Goal: Task Accomplishment & Management: Manage account settings

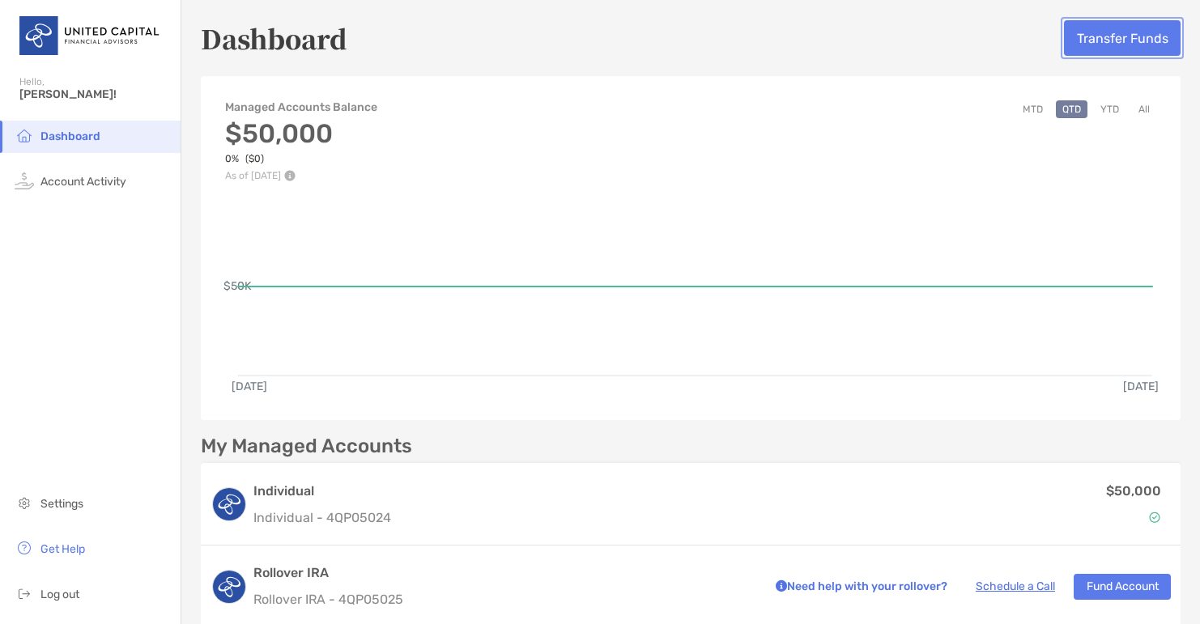
click at [1120, 32] on button "Transfer Funds" at bounding box center [1122, 38] width 117 height 36
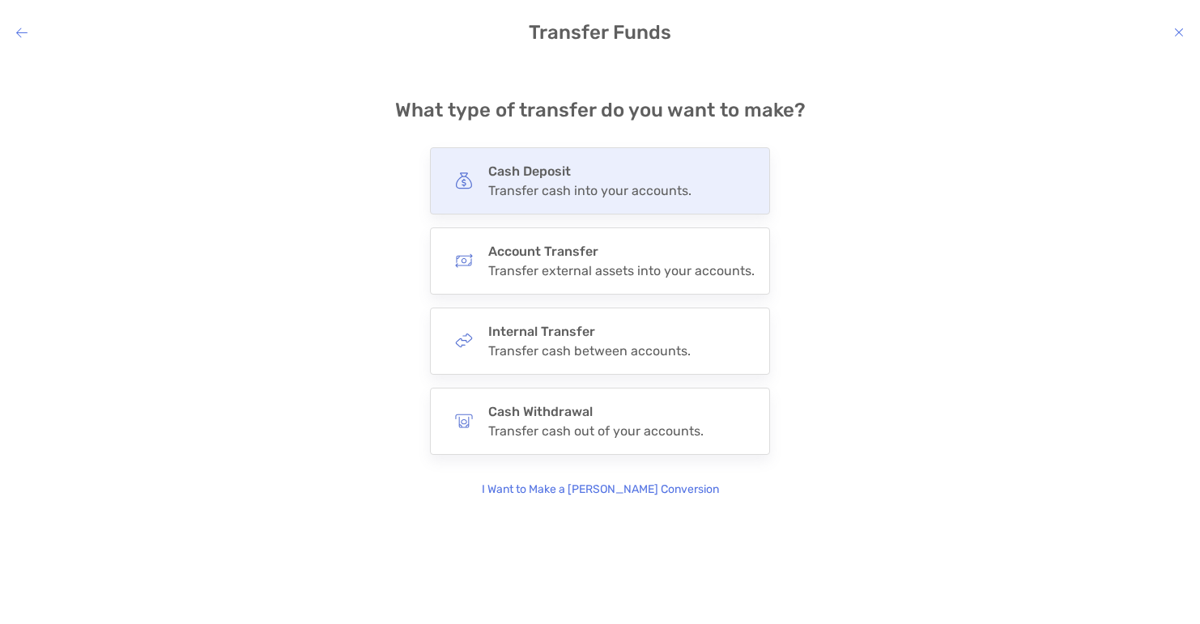
click at [631, 189] on div "Transfer cash into your accounts." at bounding box center [589, 190] width 203 height 15
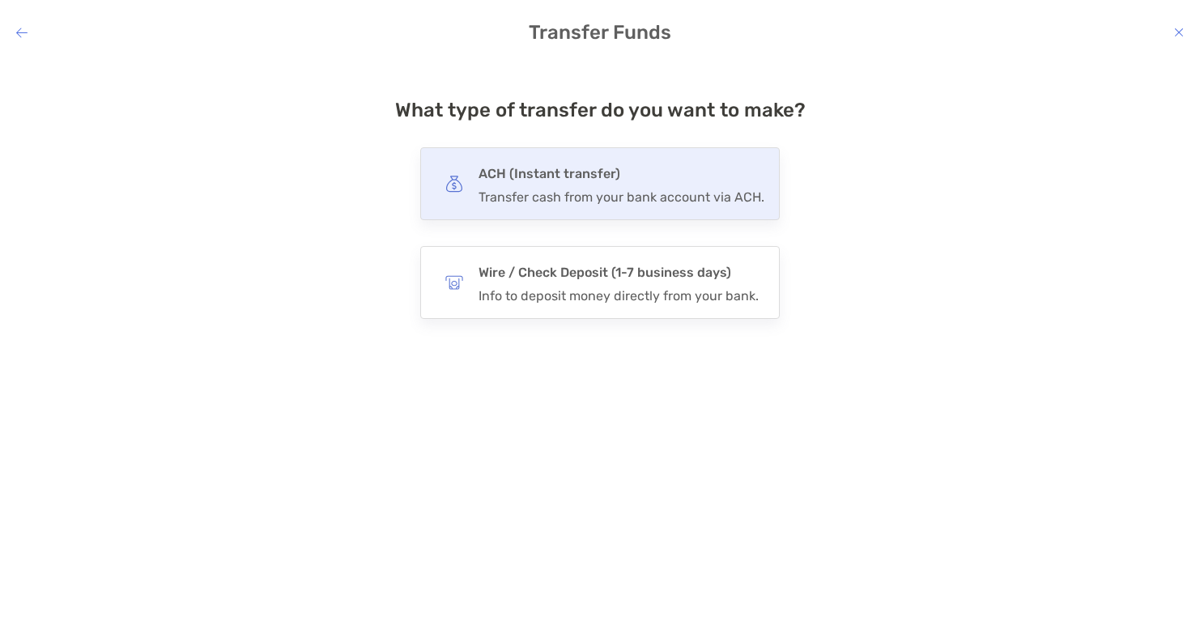
click at [631, 201] on div "Transfer cash from your bank account via ACH." at bounding box center [622, 197] width 286 height 15
click at [0, 0] on input "***" at bounding box center [0, 0] width 0 height 0
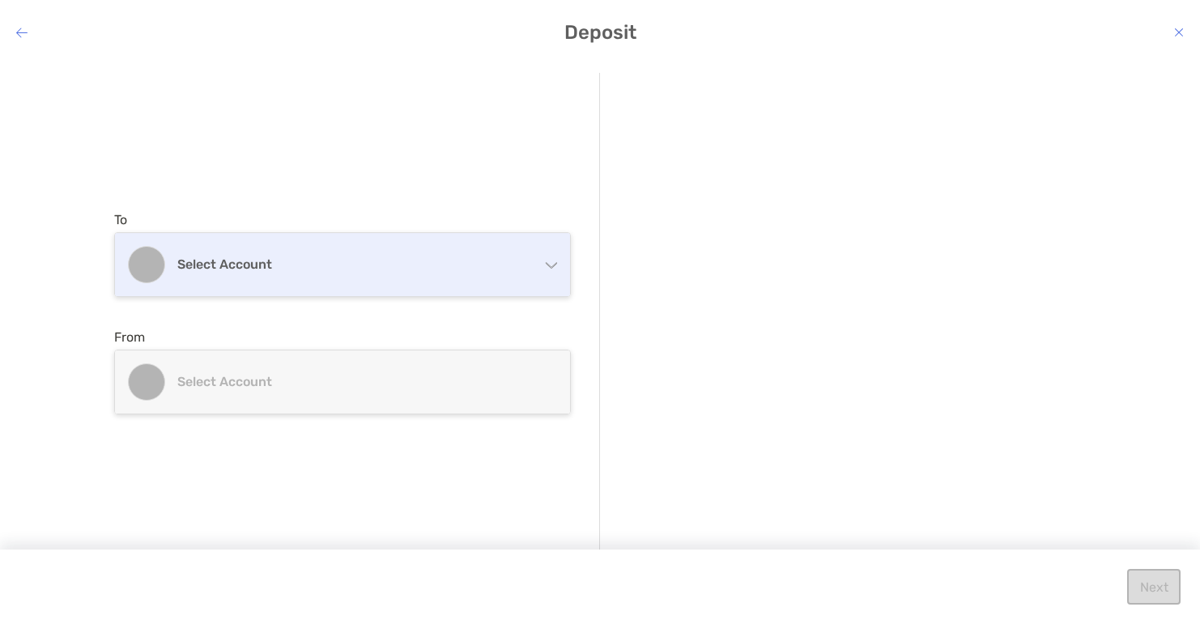
click at [473, 239] on div "Select account" at bounding box center [342, 264] width 455 height 63
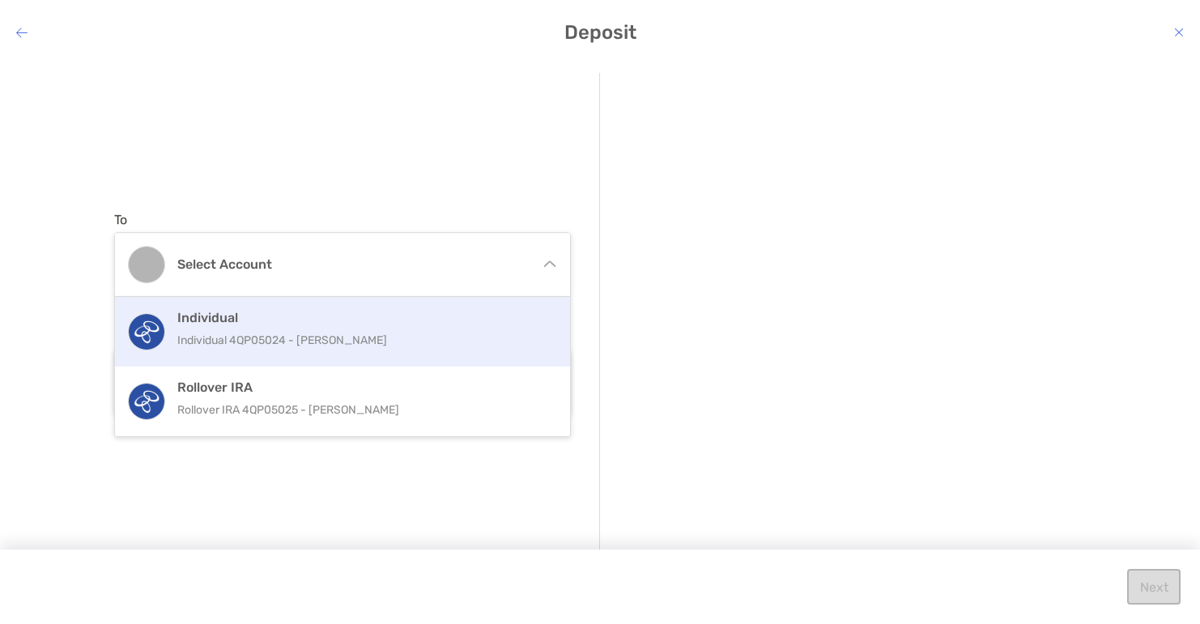
click at [373, 322] on h4 "Individual" at bounding box center [359, 317] width 365 height 15
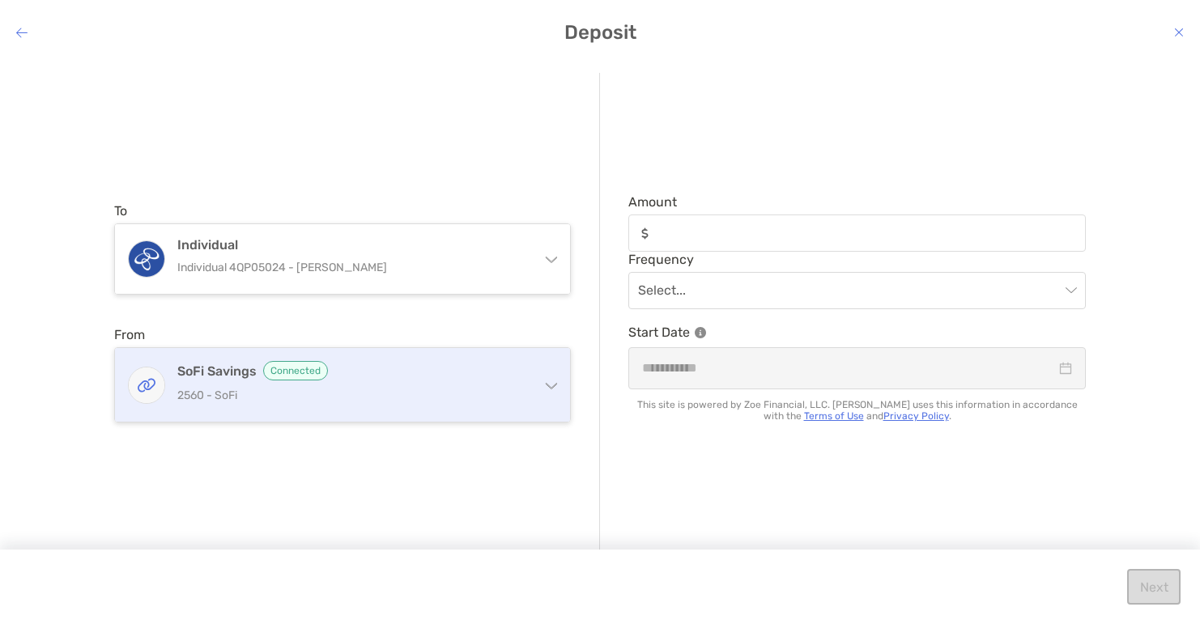
click at [362, 370] on h4 "SoFi Savings Connected" at bounding box center [352, 370] width 350 height 19
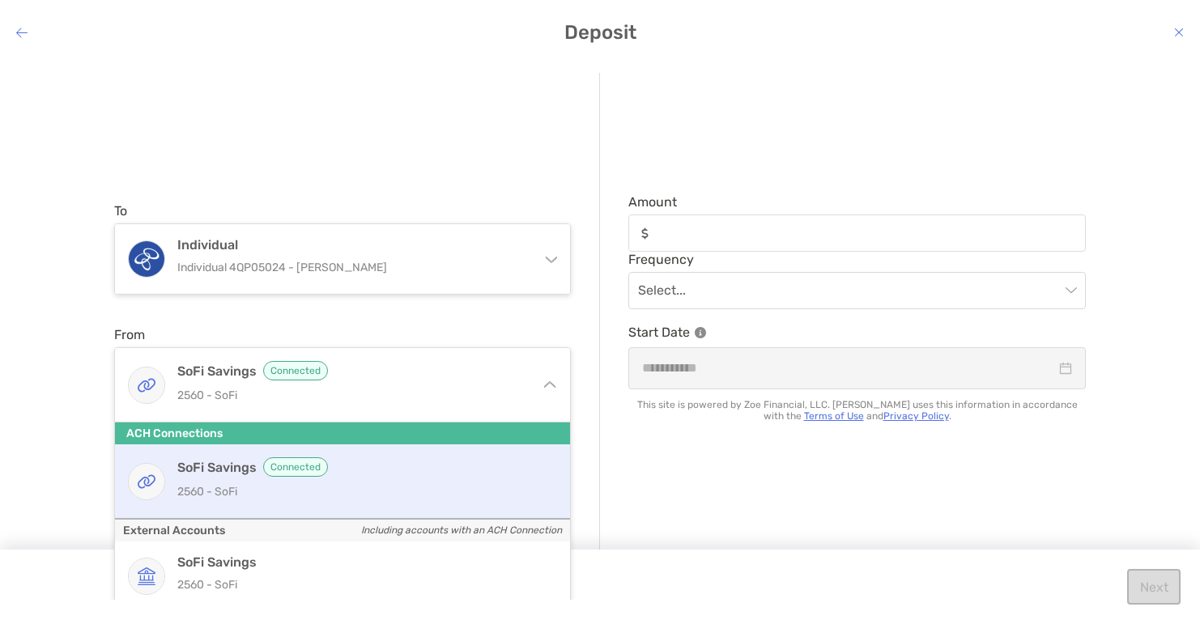
click at [368, 476] on h4 "SoFi Savings Connected" at bounding box center [359, 467] width 365 height 19
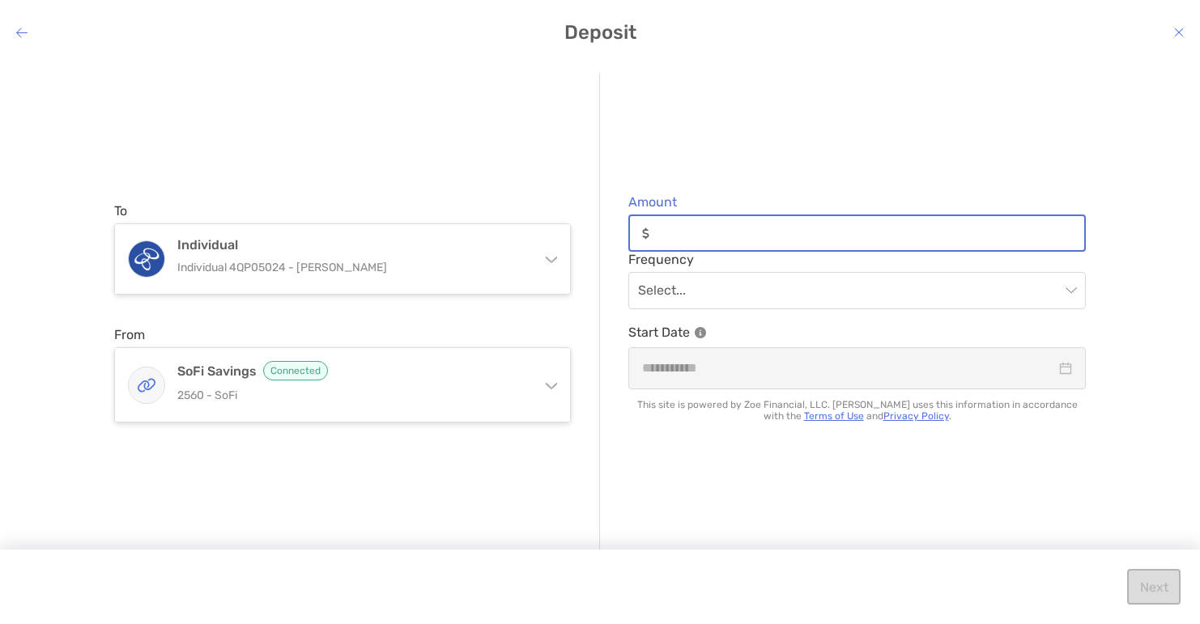
click at [769, 232] on input "Amount" at bounding box center [870, 234] width 428 height 14
type input "******"
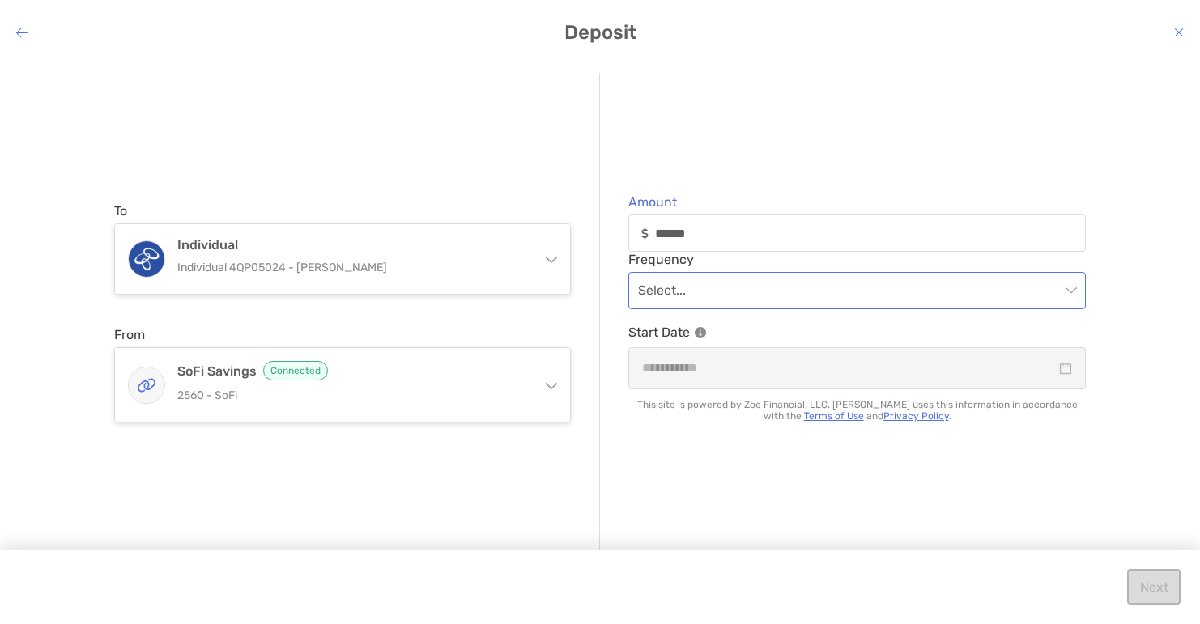
click at [778, 289] on input "modal" at bounding box center [849, 291] width 422 height 36
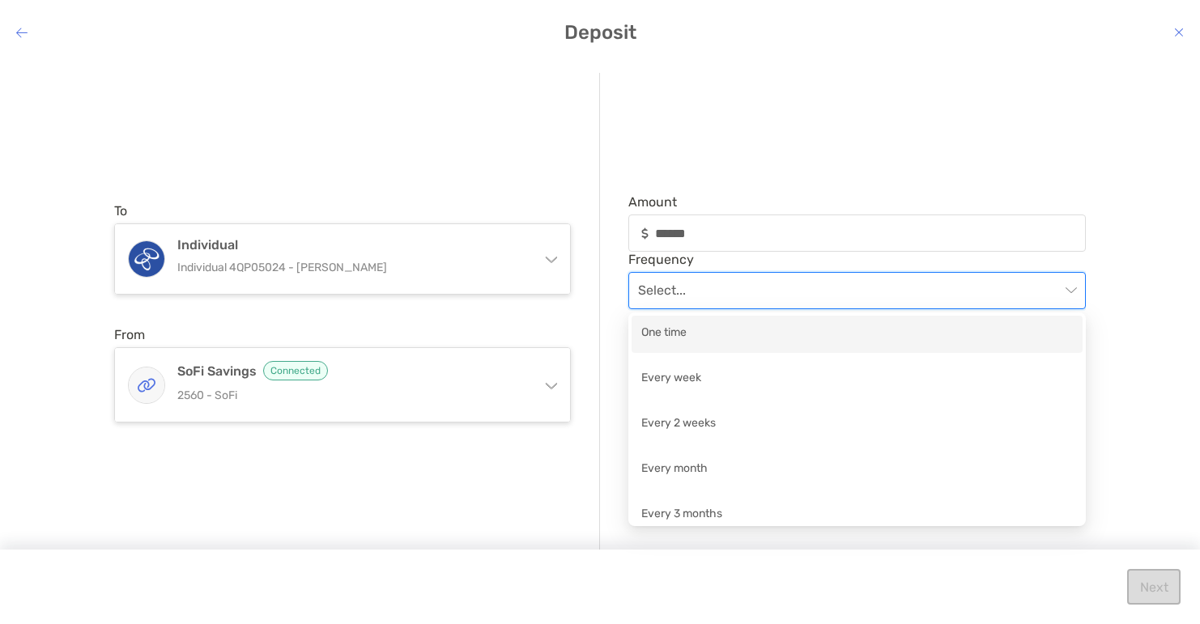
click at [735, 336] on div "One time" at bounding box center [857, 334] width 432 height 20
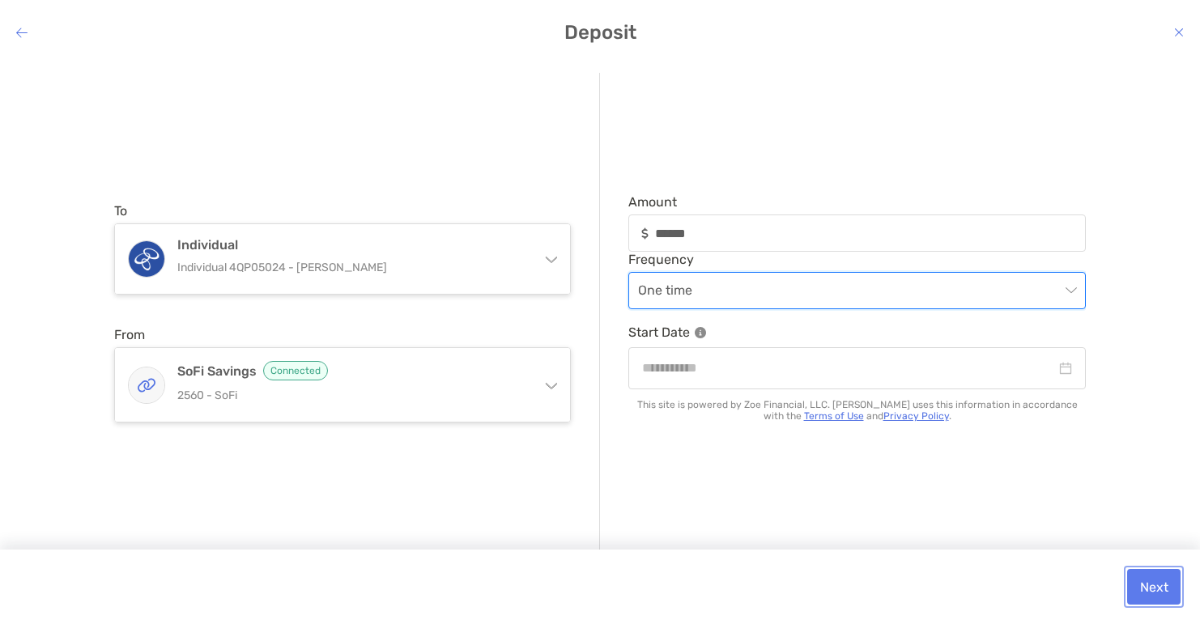
click at [1153, 596] on button "Next" at bounding box center [1153, 587] width 53 height 36
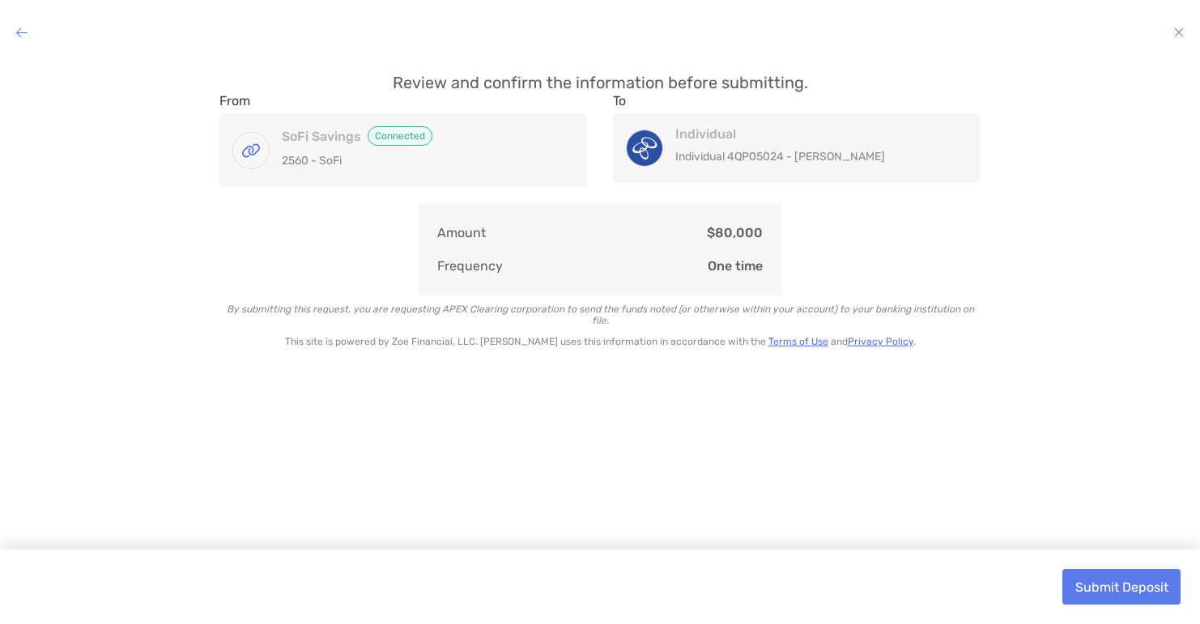
click at [19, 32] on icon "modal" at bounding box center [21, 32] width 11 height 13
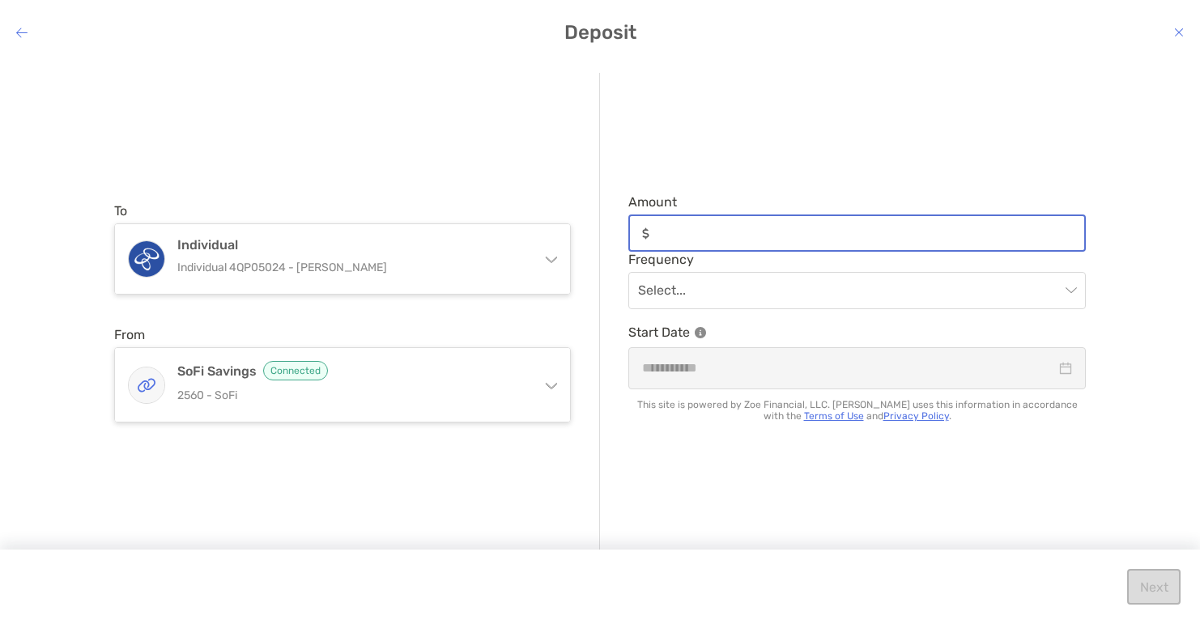
click at [711, 228] on input "Amount" at bounding box center [870, 234] width 428 height 14
type input "******"
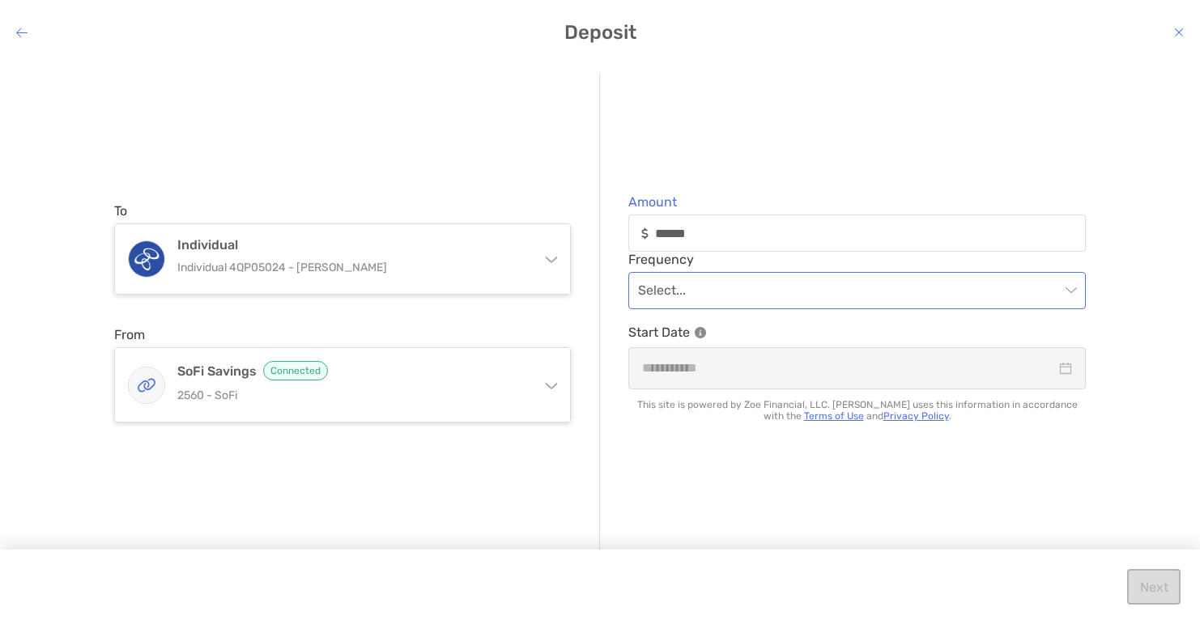
click at [739, 298] on input "modal" at bounding box center [849, 291] width 422 height 36
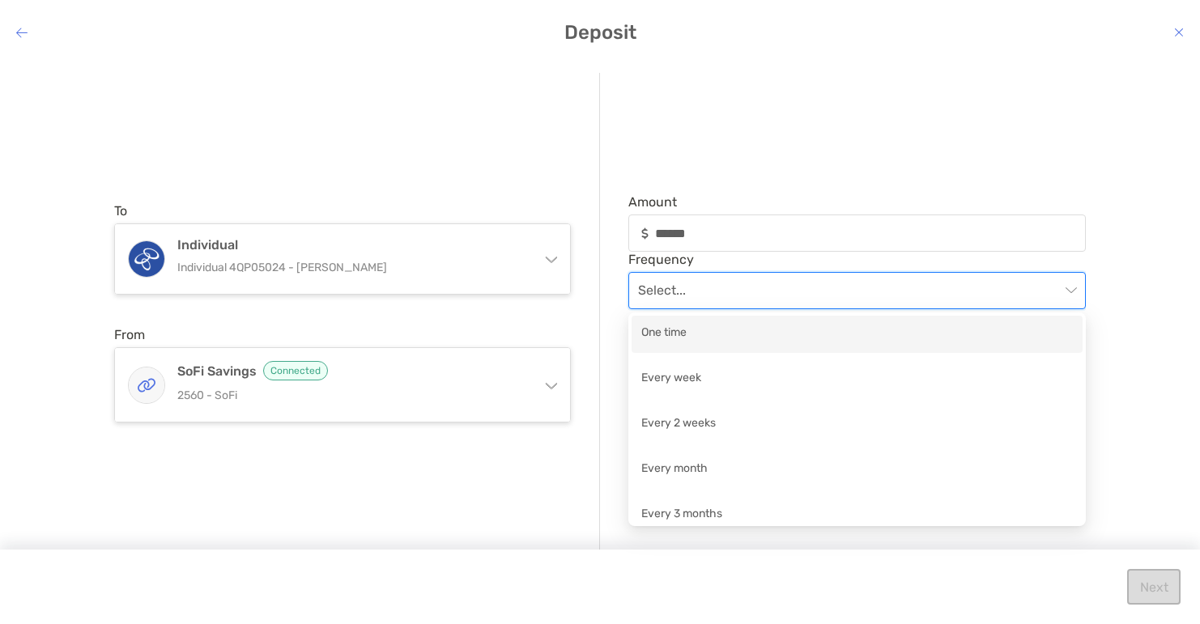
click at [709, 343] on div "One time" at bounding box center [857, 334] width 432 height 20
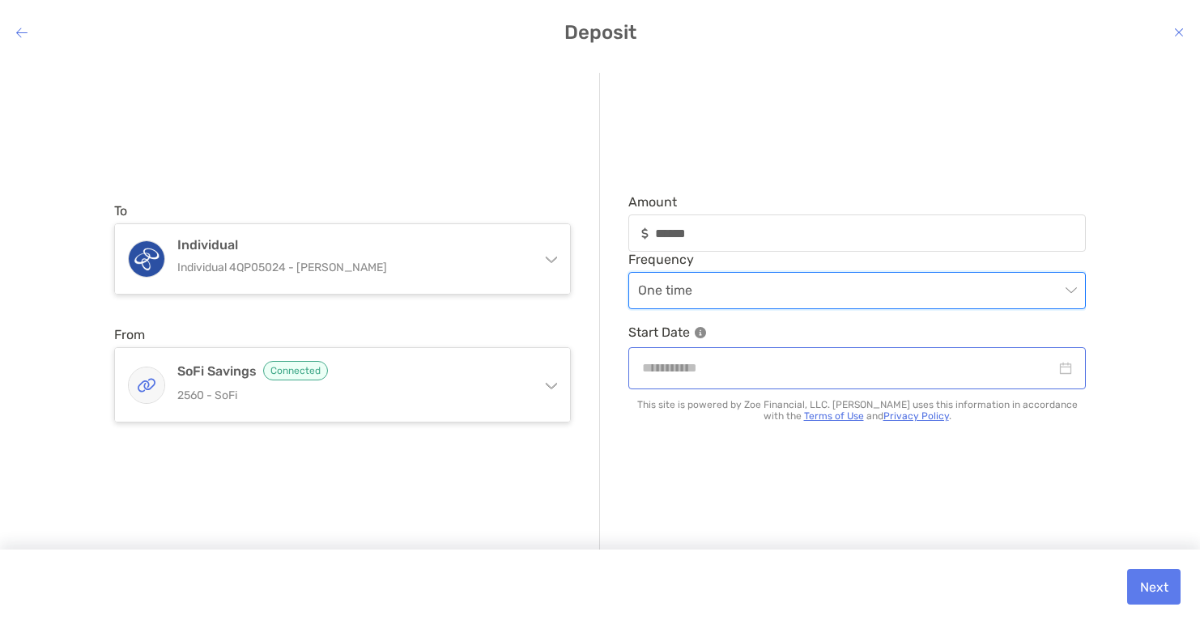
click at [703, 384] on div "modal" at bounding box center [858, 367] width 458 height 41
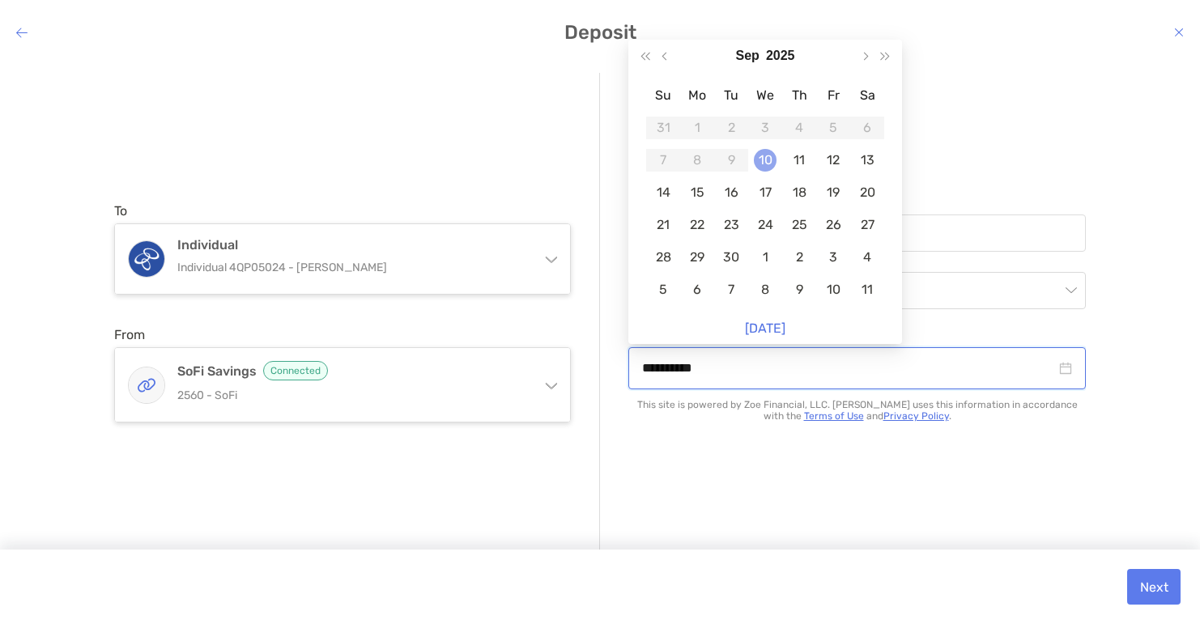
type input "**********"
click at [759, 160] on div "10" at bounding box center [765, 160] width 23 height 23
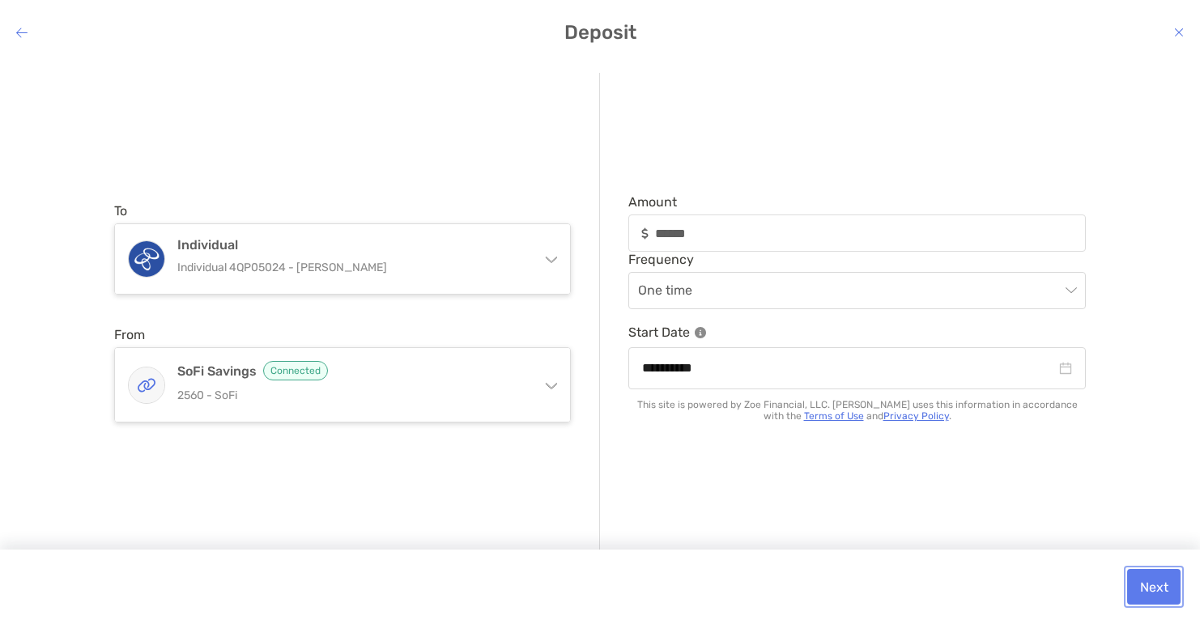
click at [1154, 590] on button "Next" at bounding box center [1153, 587] width 53 height 36
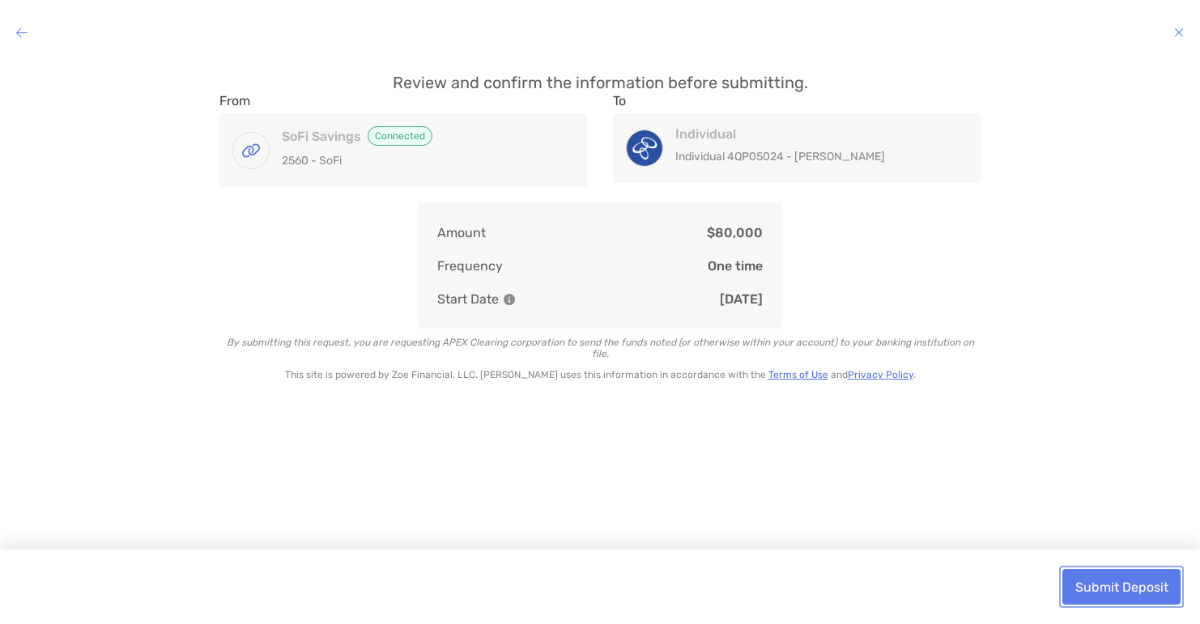
click at [1104, 585] on button "Submit Deposit" at bounding box center [1122, 587] width 118 height 36
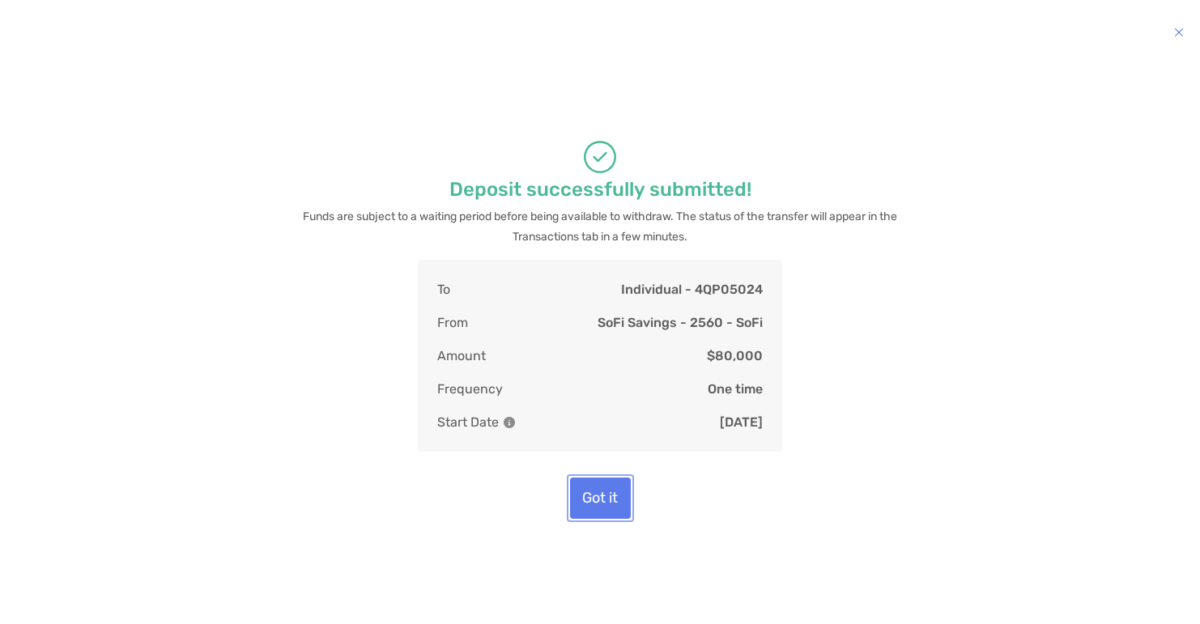
click at [617, 504] on button "Got it" at bounding box center [600, 498] width 61 height 41
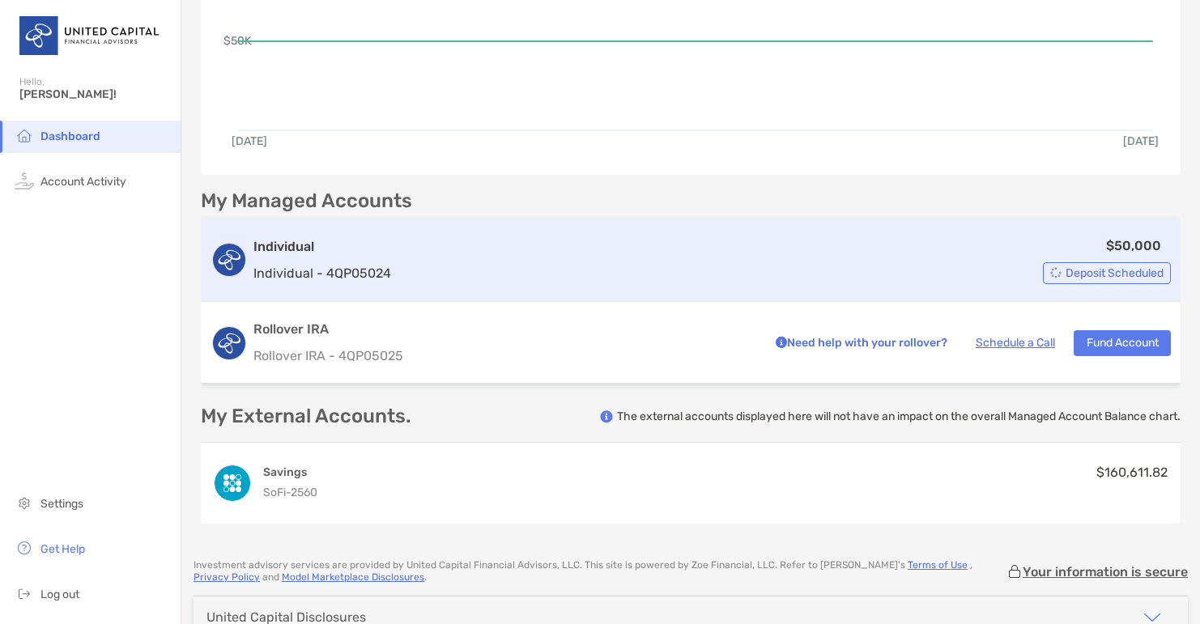
scroll to position [246, 0]
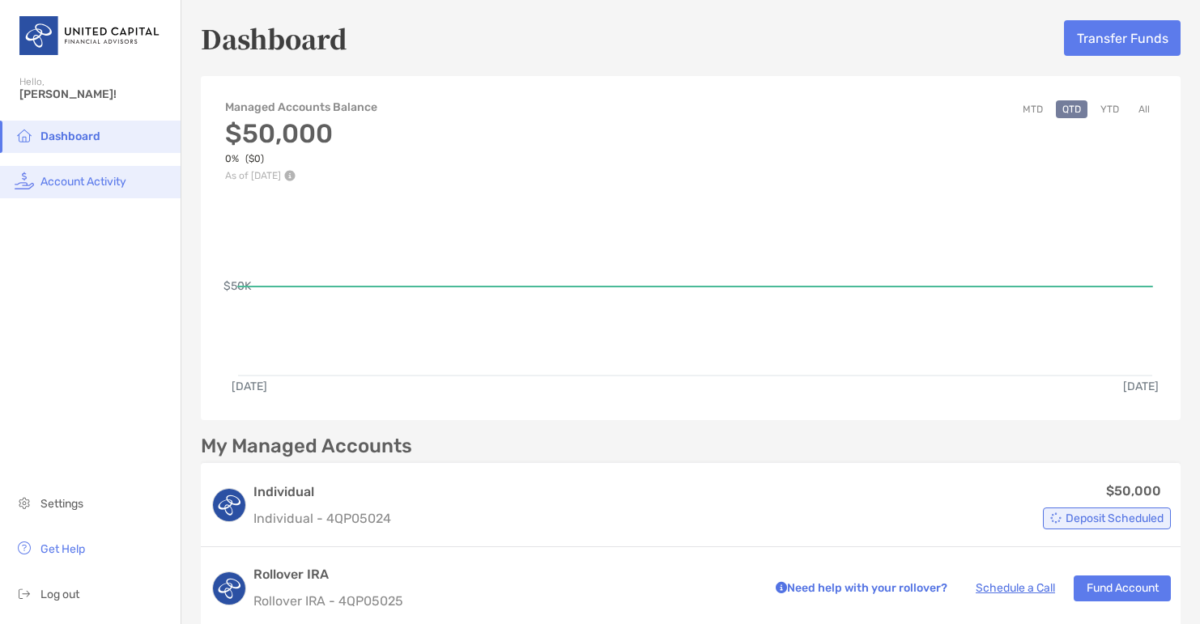
click at [73, 187] on span "Account Activity" at bounding box center [83, 182] width 86 height 14
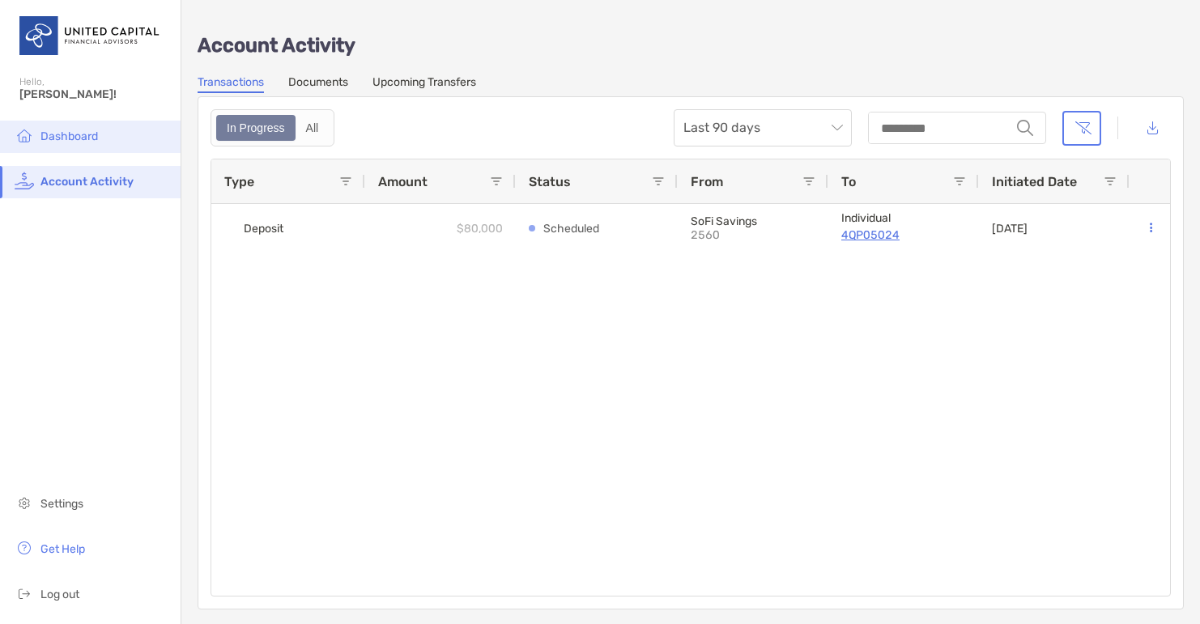
click at [112, 134] on li "Dashboard" at bounding box center [90, 137] width 181 height 32
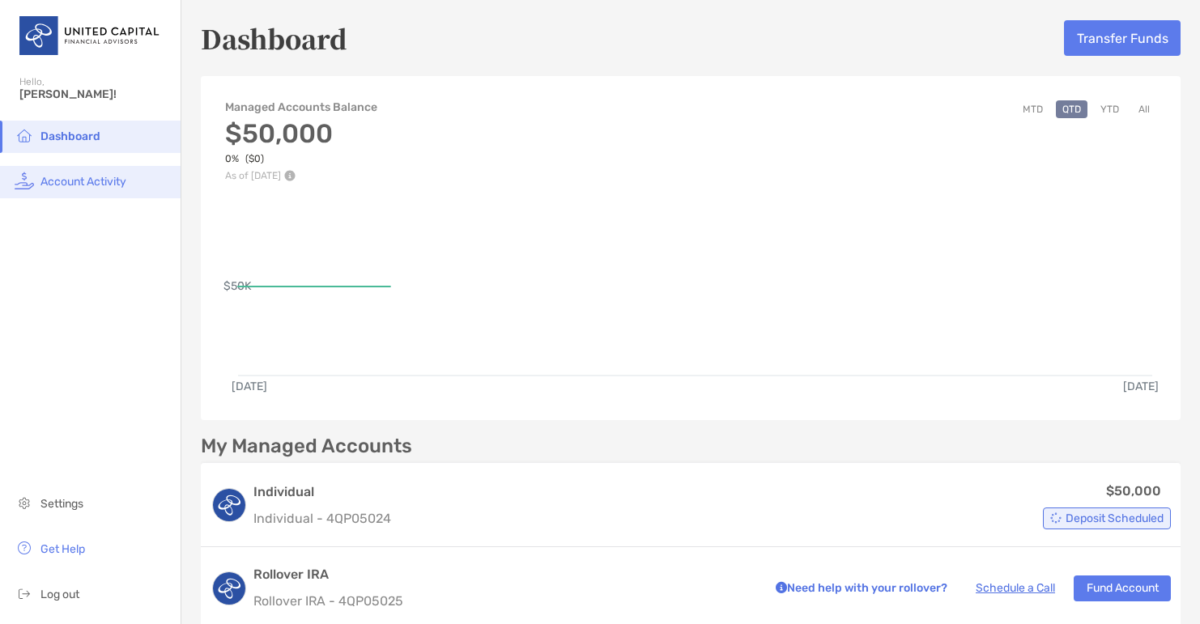
click at [103, 174] on li "Account Activity" at bounding box center [90, 182] width 181 height 32
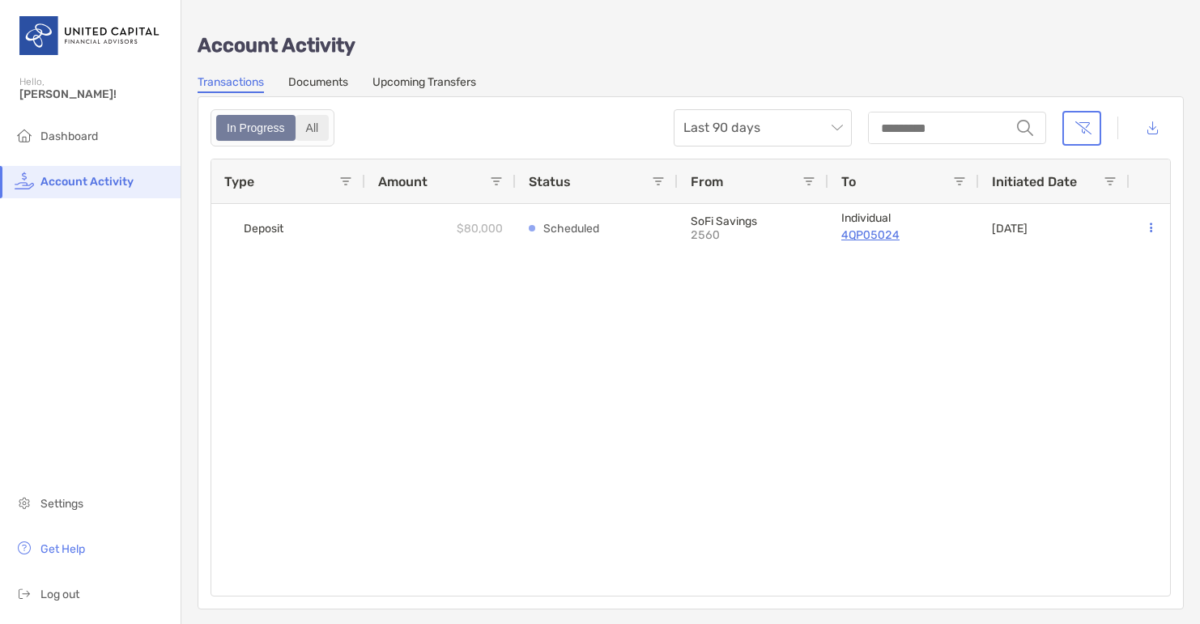
click at [320, 129] on div "All" at bounding box center [312, 128] width 31 height 23
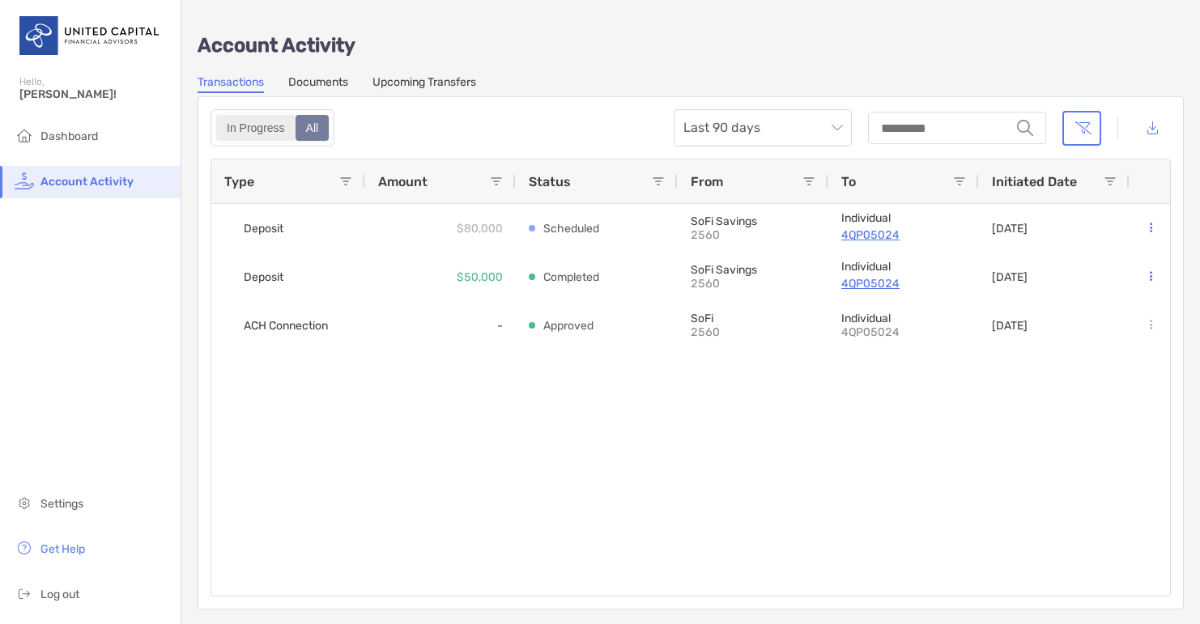
click at [257, 134] on div "In Progress" at bounding box center [256, 128] width 76 height 23
